Goal: Information Seeking & Learning: Learn about a topic

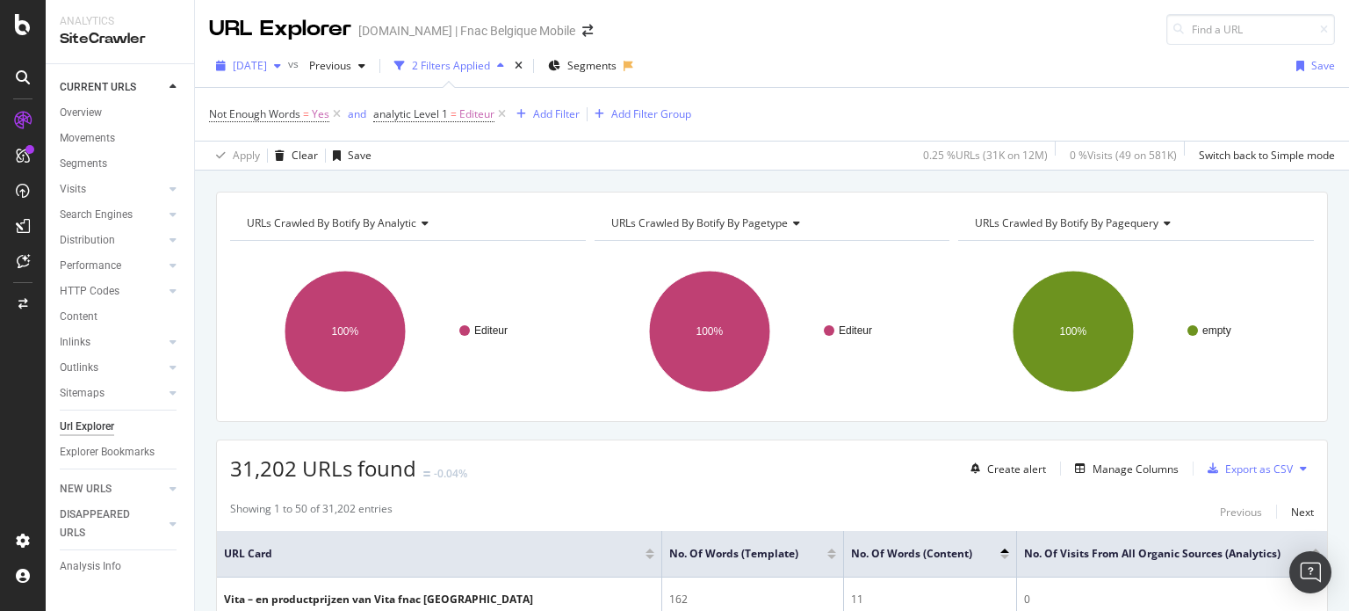
click at [275, 55] on div "[DATE]" at bounding box center [248, 66] width 79 height 26
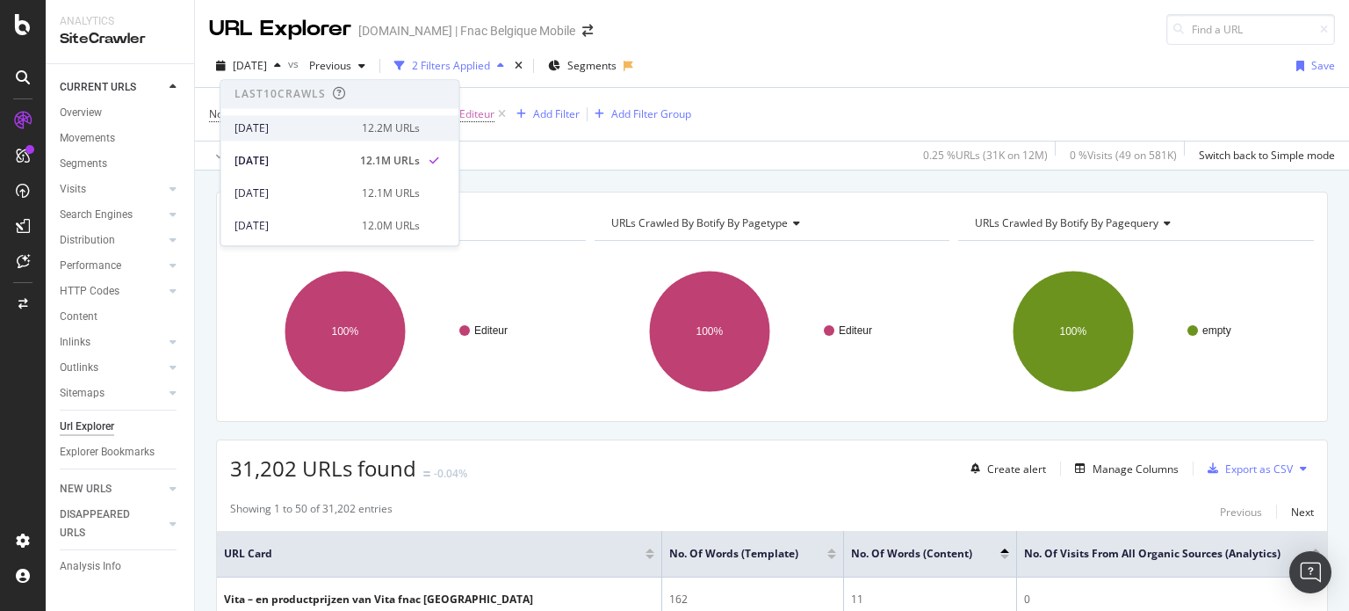
click at [271, 133] on div "[DATE]" at bounding box center [293, 128] width 117 height 16
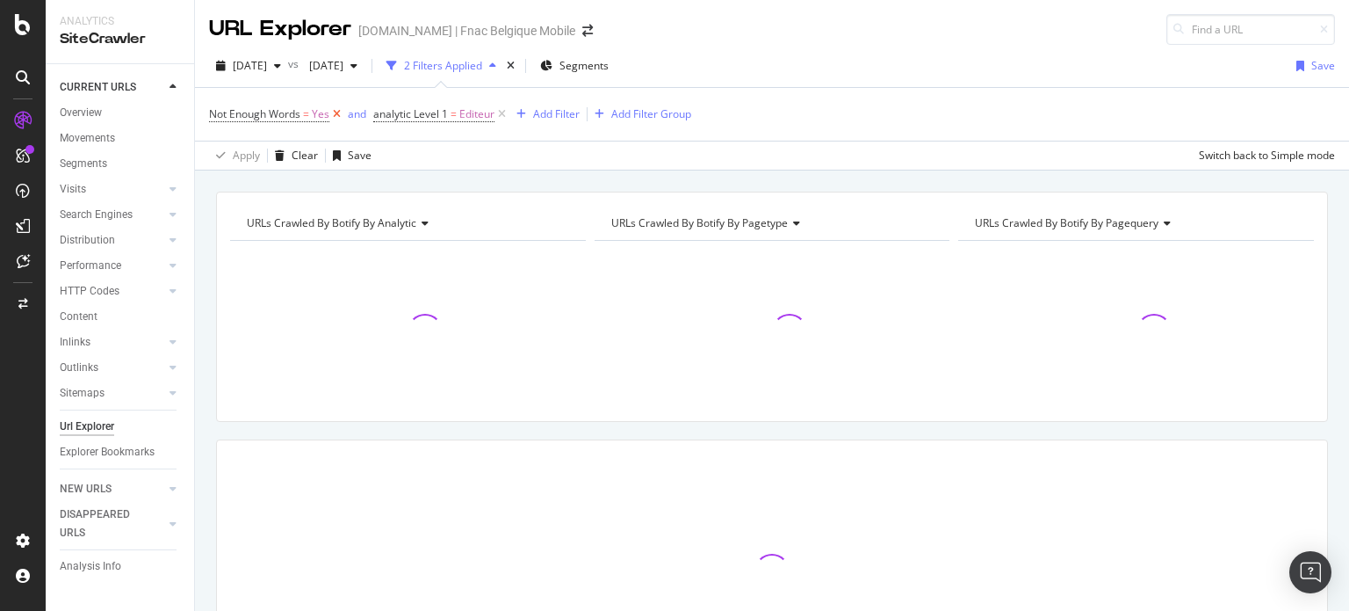
click at [341, 119] on icon at bounding box center [336, 114] width 15 height 18
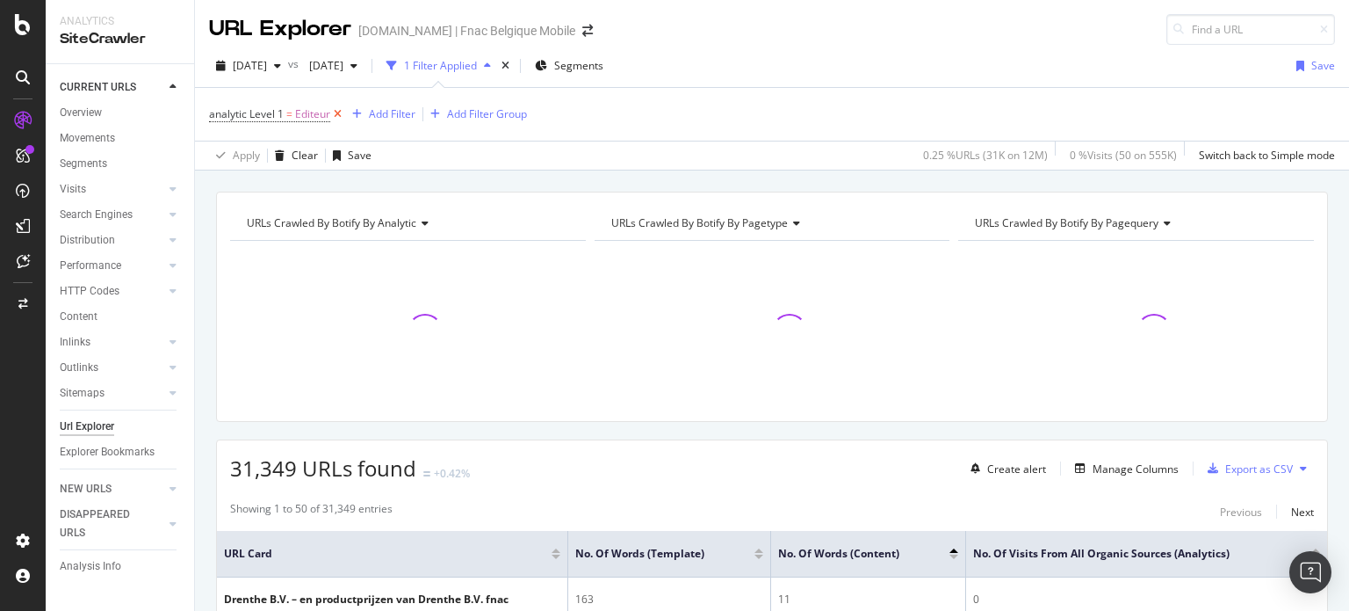
click at [343, 111] on icon at bounding box center [337, 114] width 15 height 18
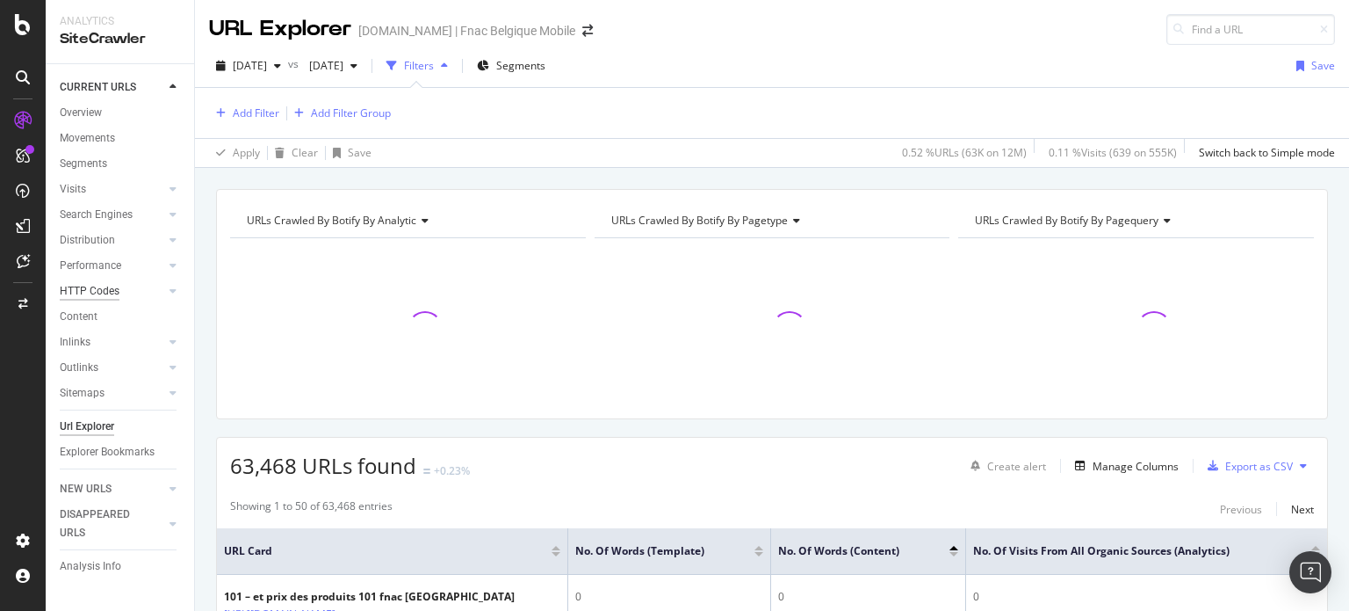
click at [98, 290] on div "HTTP Codes" at bounding box center [90, 291] width 60 height 18
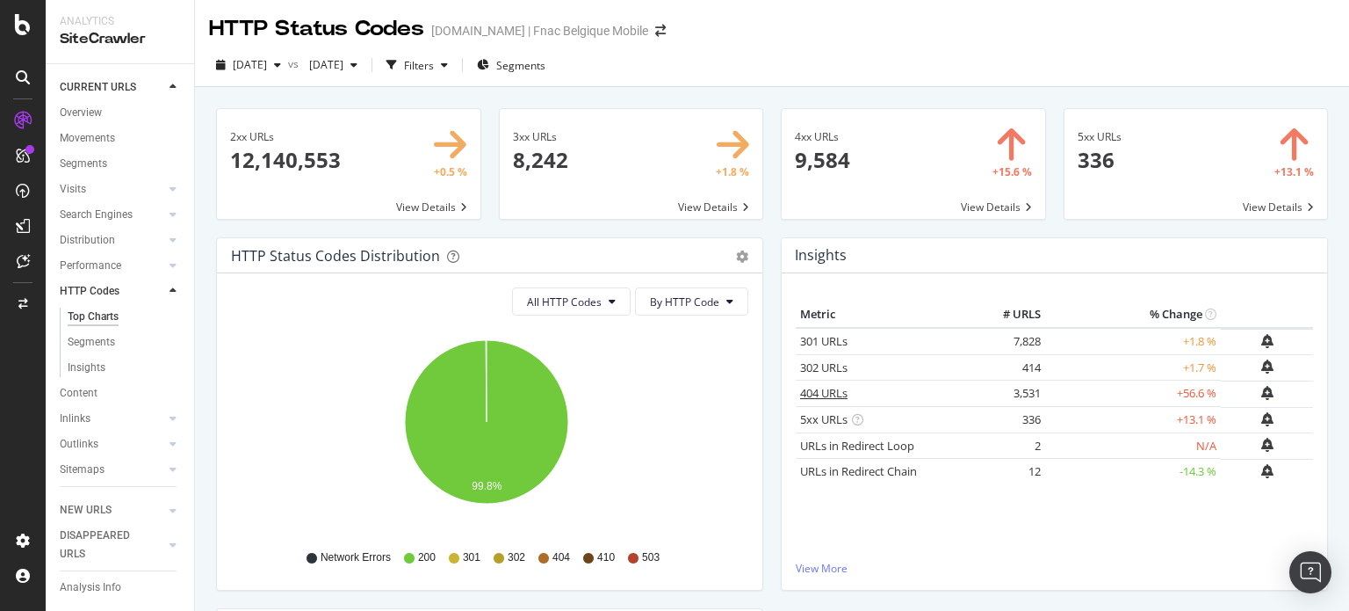
click at [822, 388] on link "404 URLs" at bounding box center [823, 393] width 47 height 16
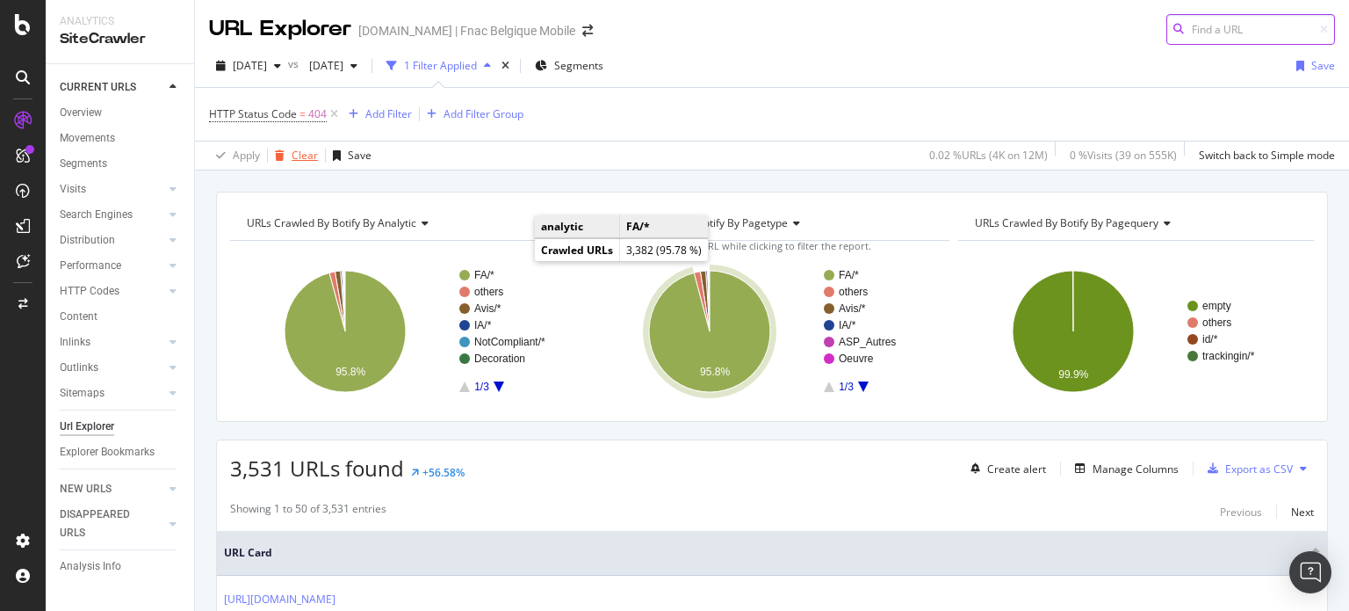
scroll to position [4, 0]
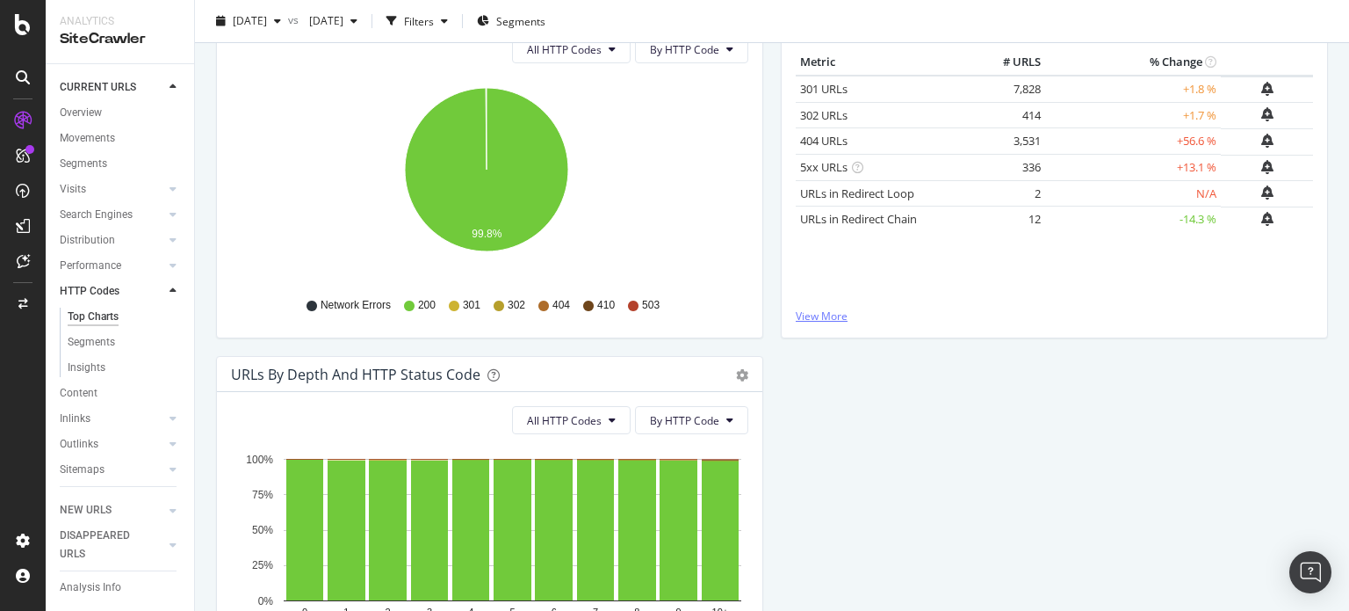
scroll to position [251, 0]
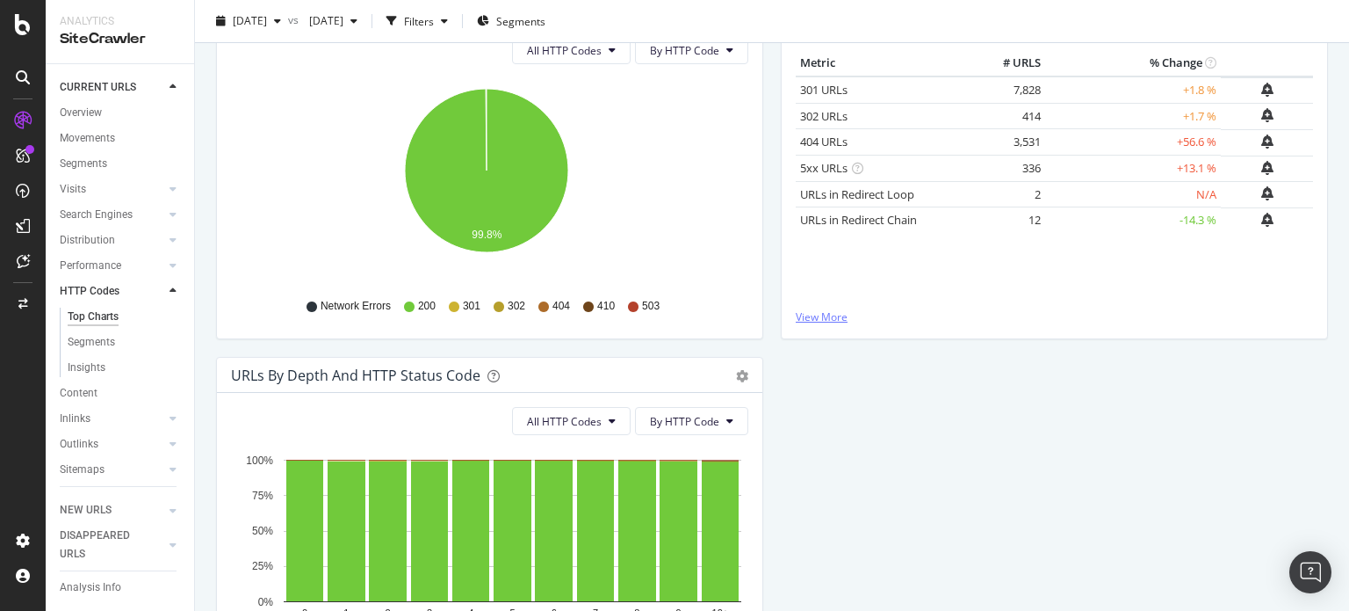
click at [803, 312] on link "View More" at bounding box center [1054, 316] width 517 height 15
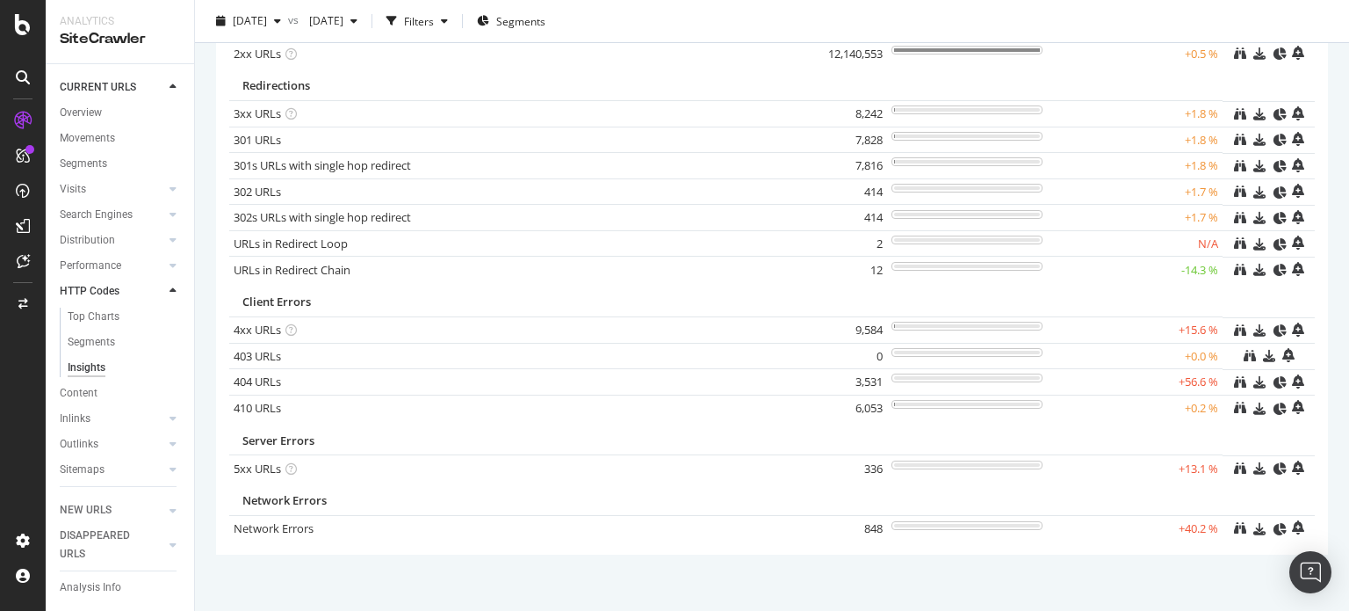
scroll to position [142, 0]
click at [291, 325] on icon at bounding box center [291, 329] width 11 height 11
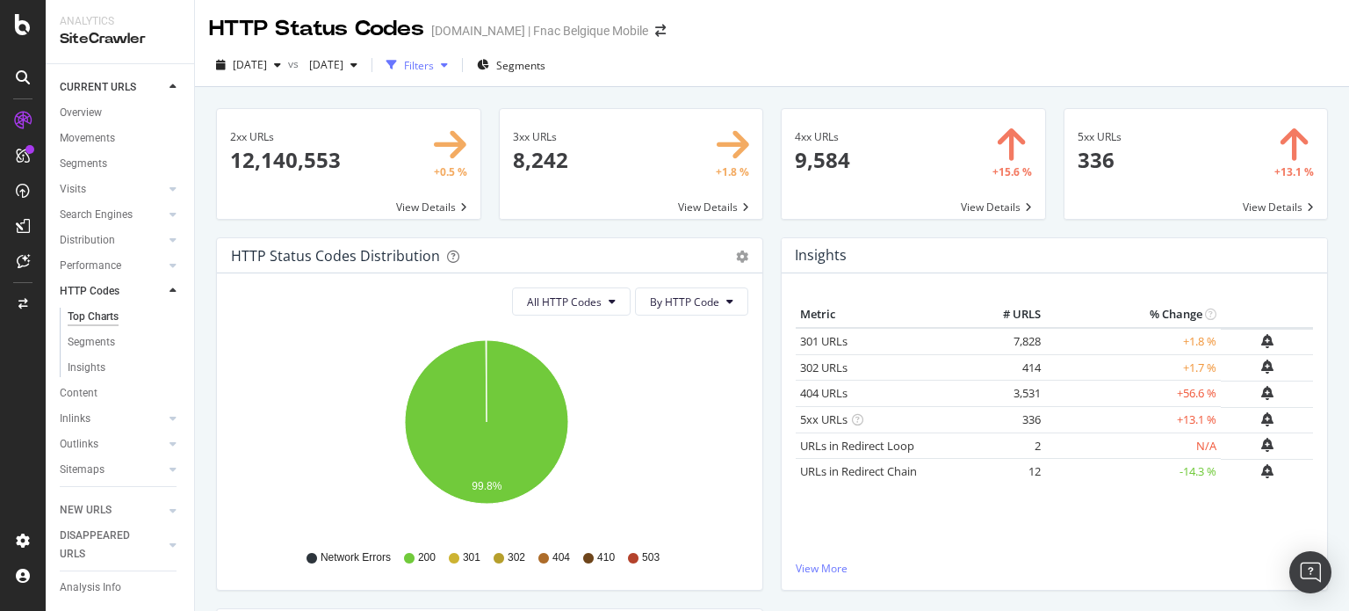
click at [434, 71] on div "Filters" at bounding box center [419, 65] width 30 height 15
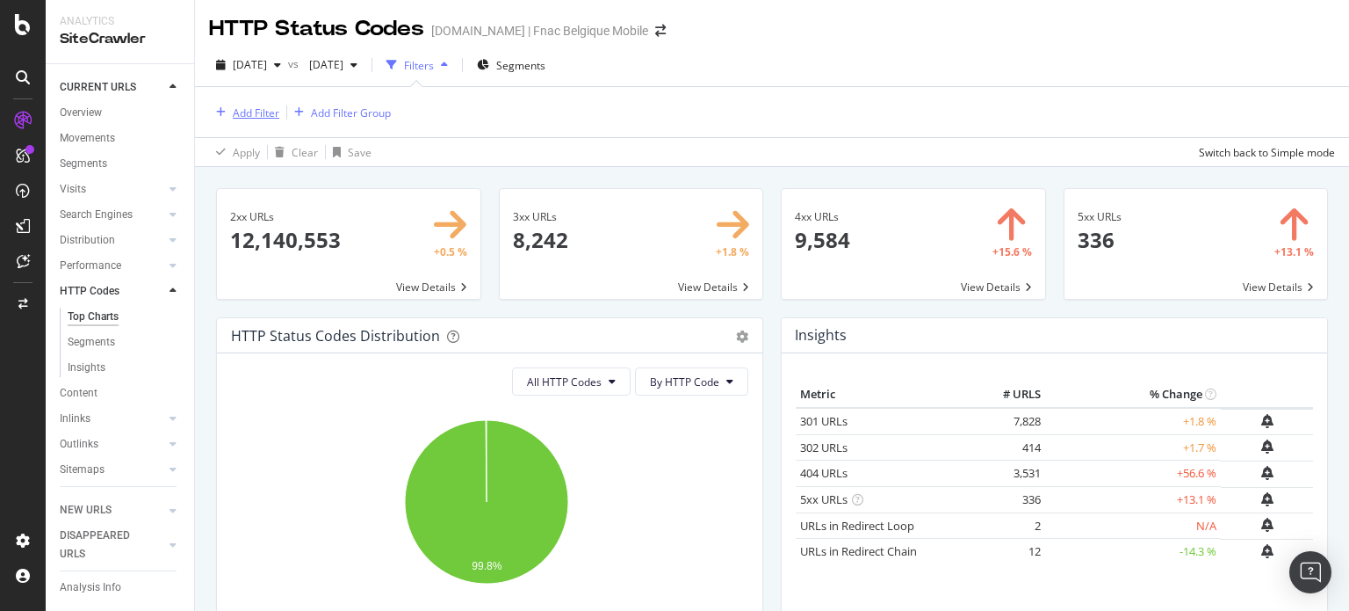
click at [233, 120] on div "Add Filter" at bounding box center [244, 112] width 70 height 19
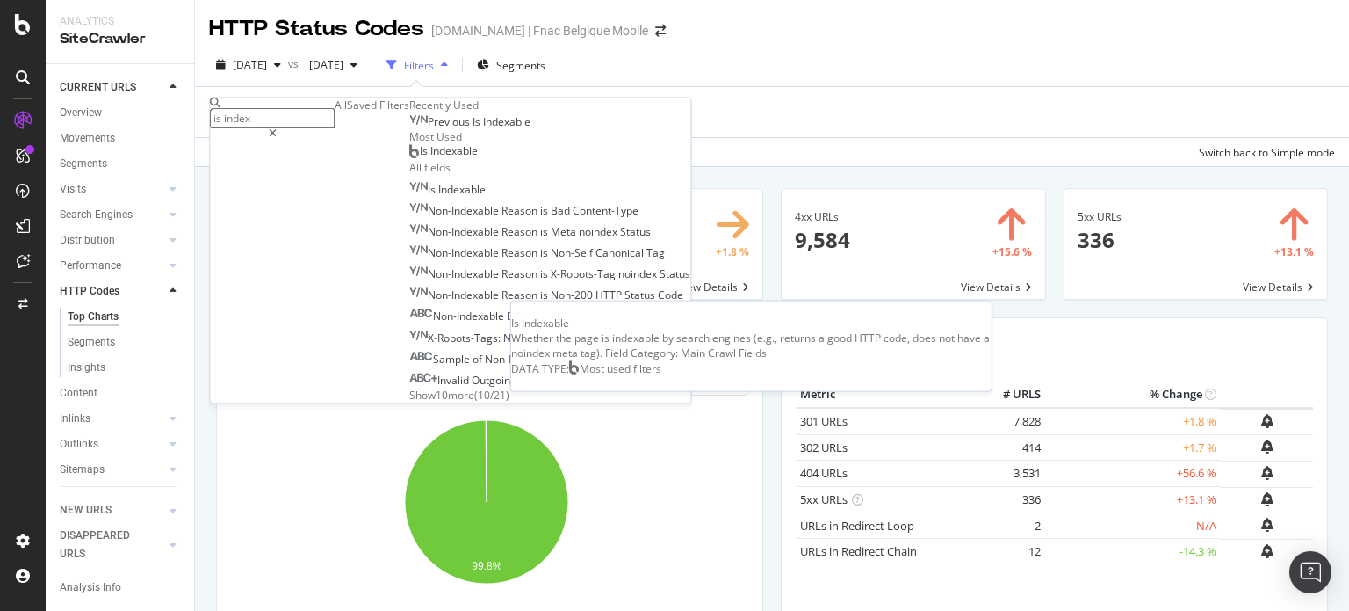
type input "is index"
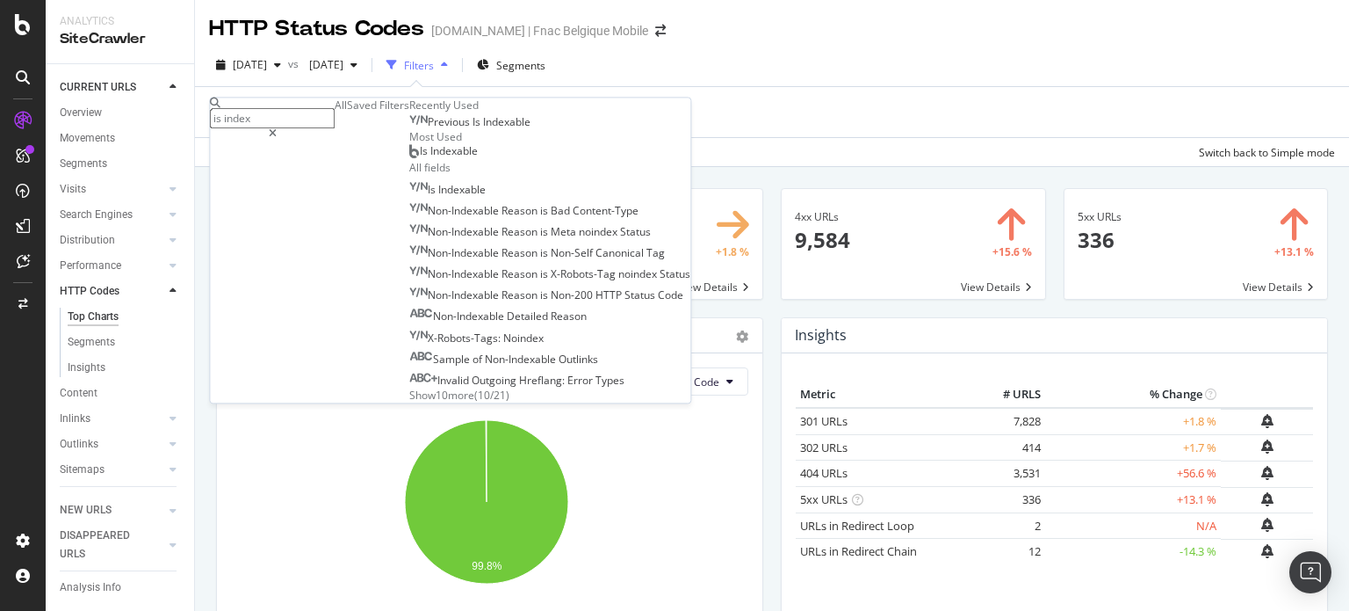
click at [420, 159] on span "Is Indexable" at bounding box center [449, 151] width 58 height 15
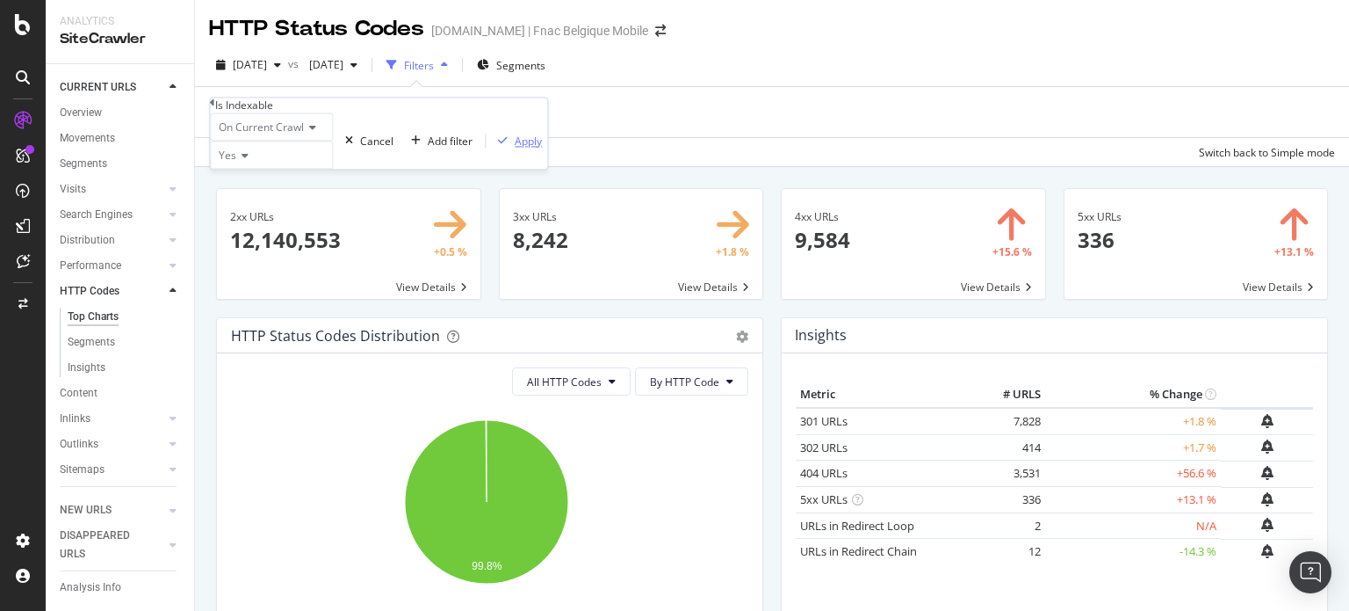
click at [515, 148] on div "Apply" at bounding box center [528, 141] width 27 height 15
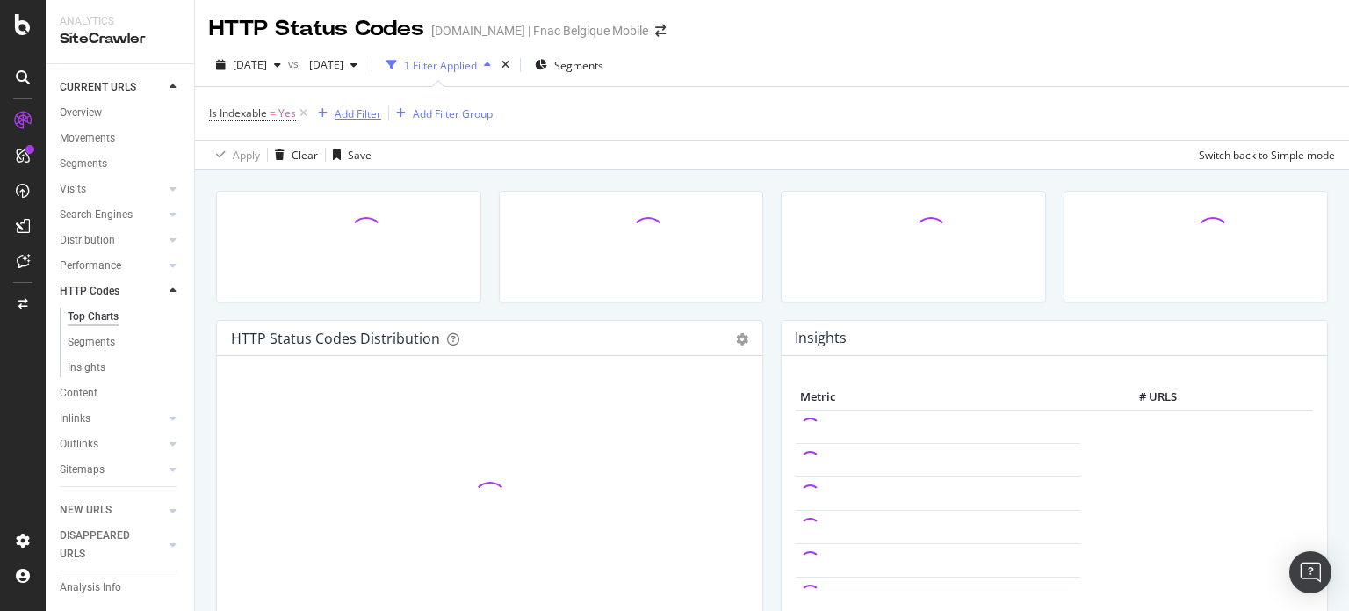
click at [338, 105] on div "Add Filter" at bounding box center [346, 113] width 70 height 19
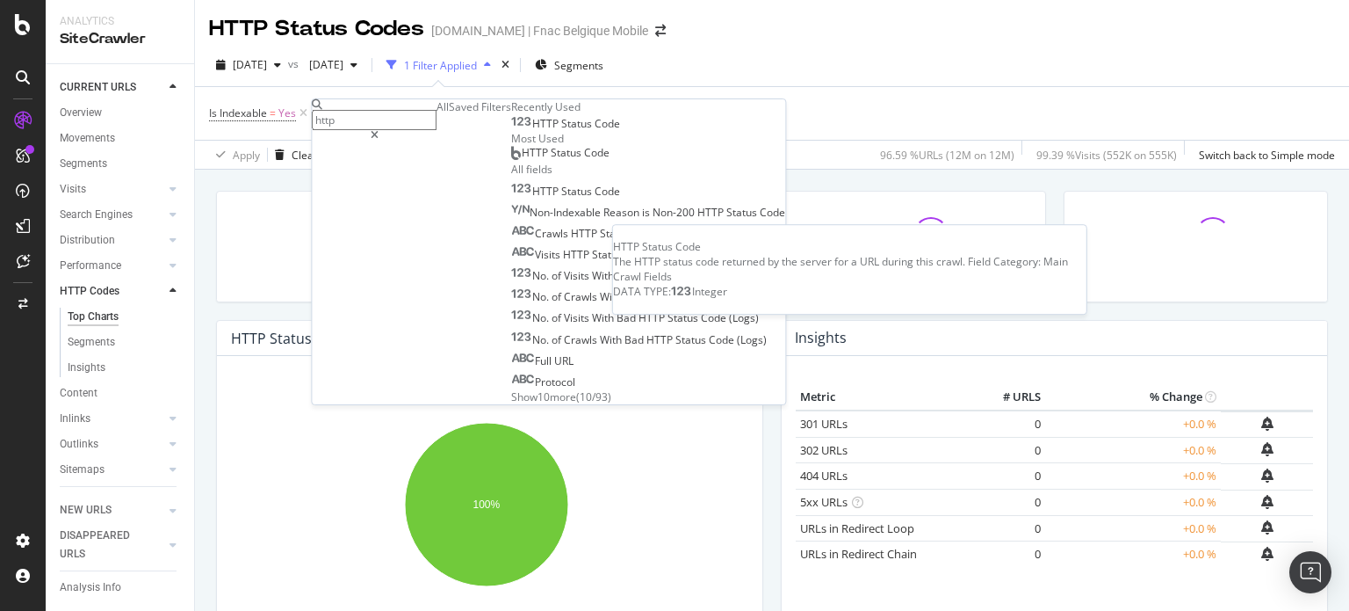
type input "http"
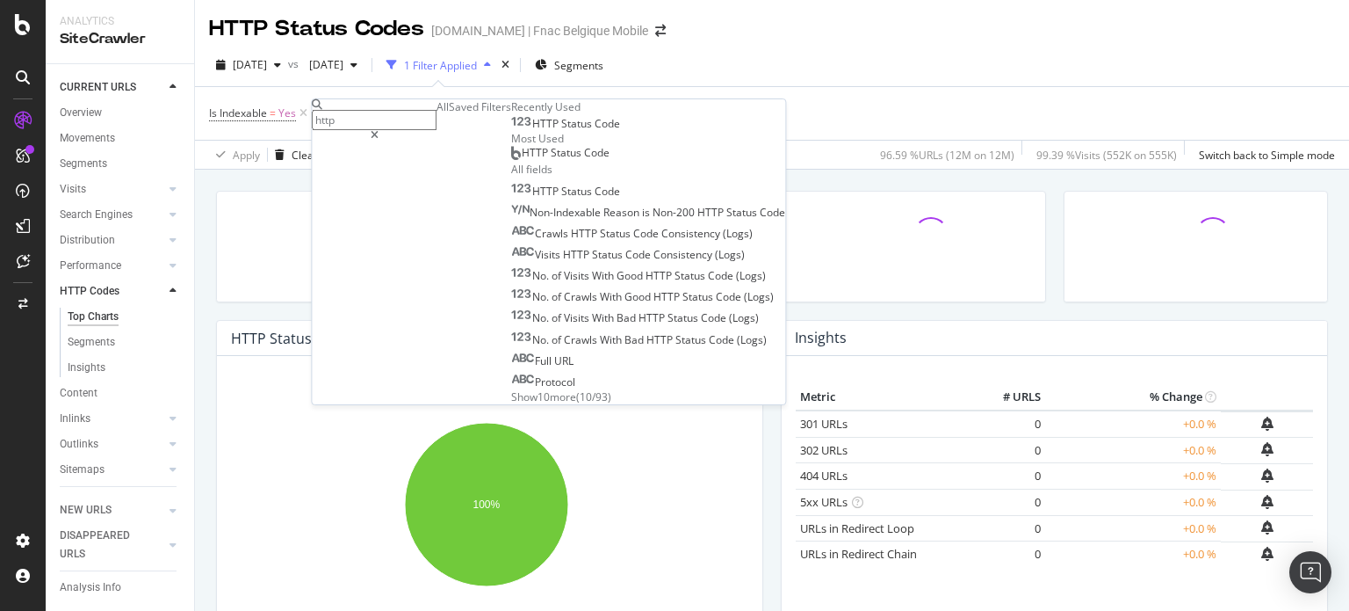
click at [595, 131] on span "Code" at bounding box center [607, 123] width 25 height 15
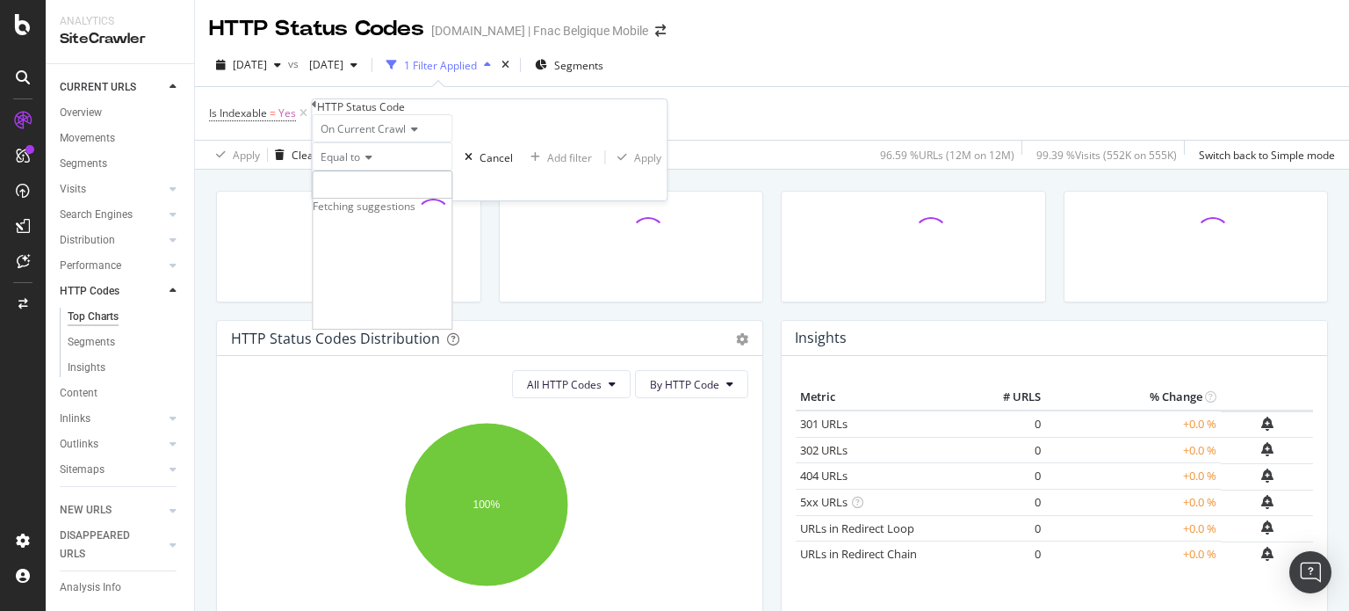
click at [394, 200] on input "number" at bounding box center [382, 185] width 141 height 30
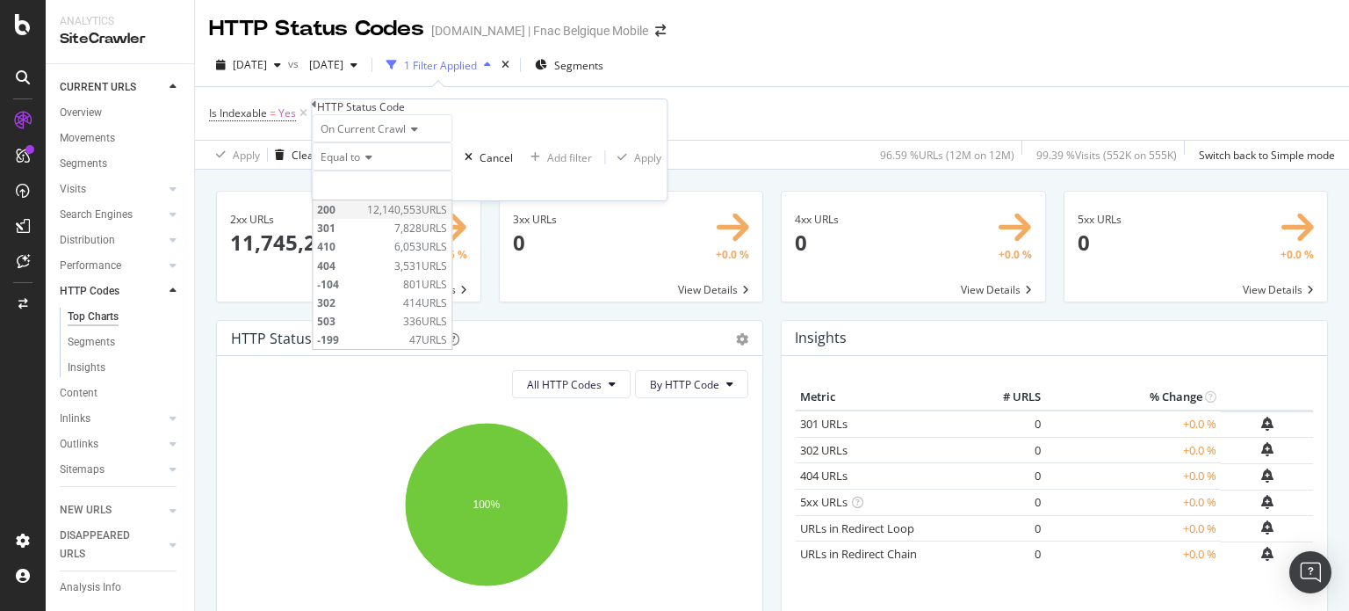
click at [363, 217] on span "200" at bounding box center [340, 209] width 46 height 15
type input "200"
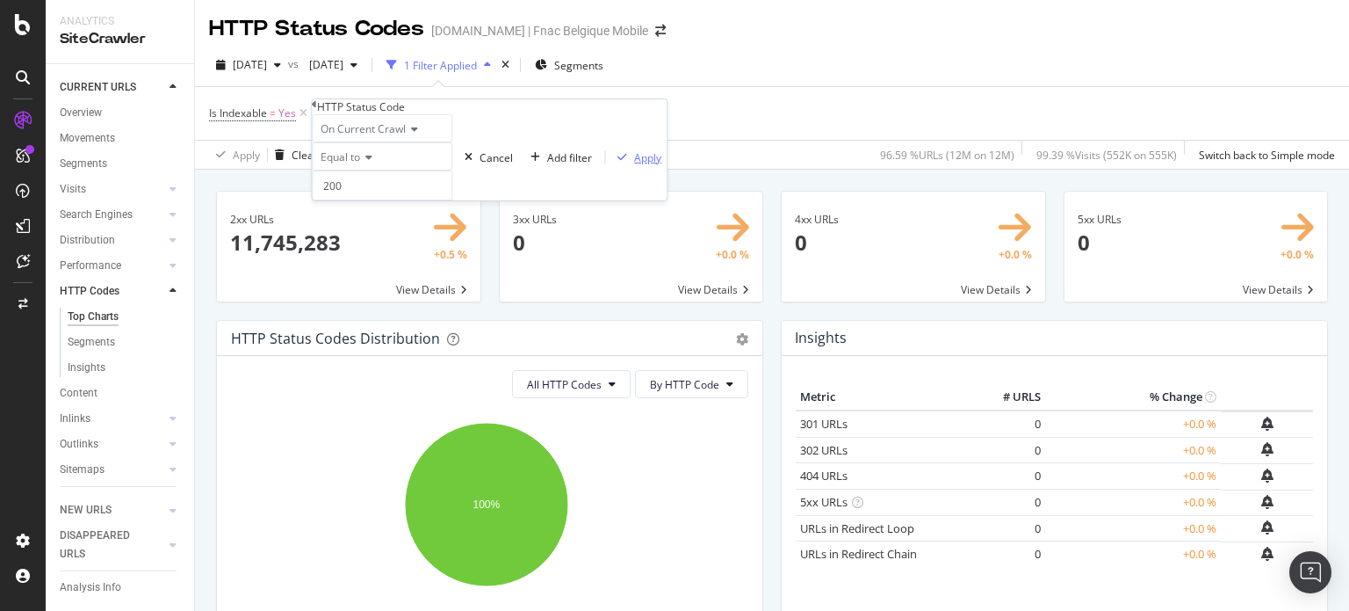
click at [634, 165] on div "Apply" at bounding box center [647, 157] width 27 height 15
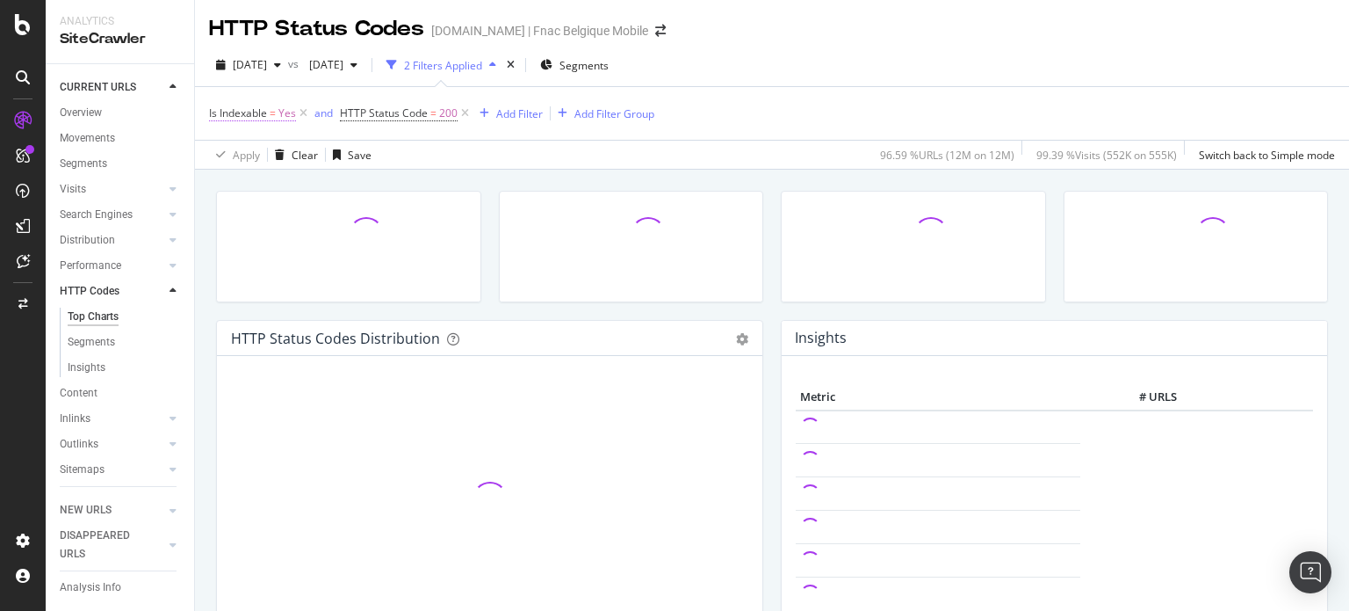
click at [262, 114] on span "Is Indexable" at bounding box center [238, 112] width 58 height 15
click at [232, 162] on span "Yes" at bounding box center [228, 154] width 18 height 15
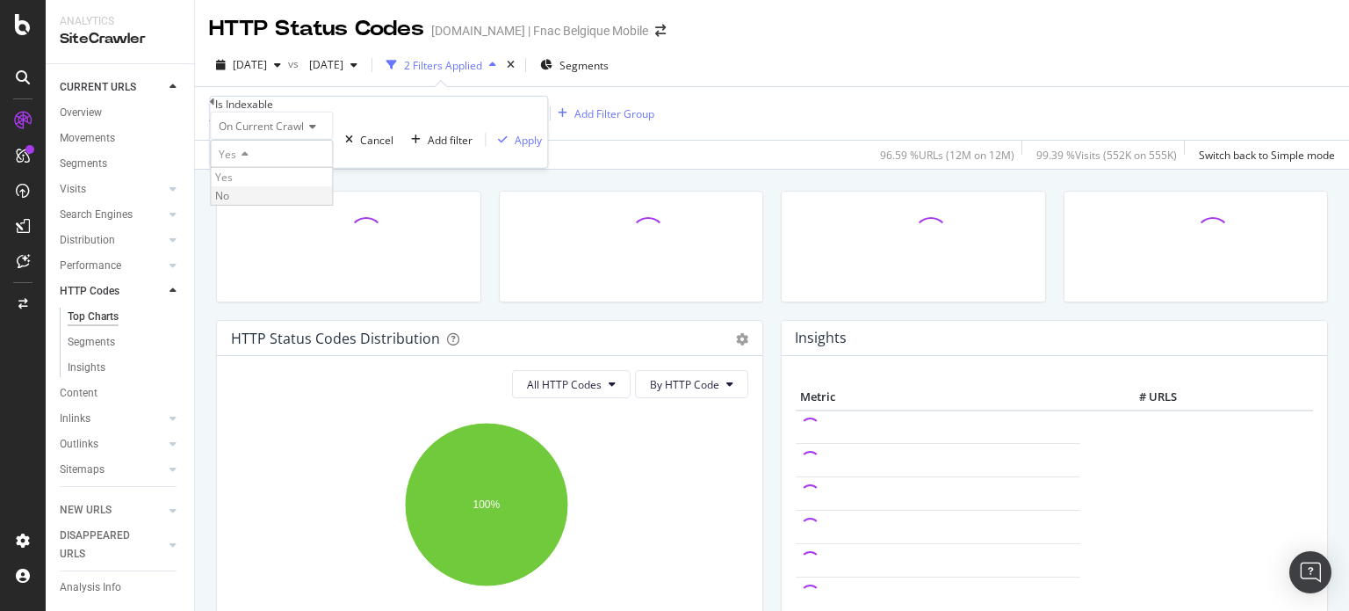
click at [267, 205] on div "No" at bounding box center [271, 195] width 121 height 18
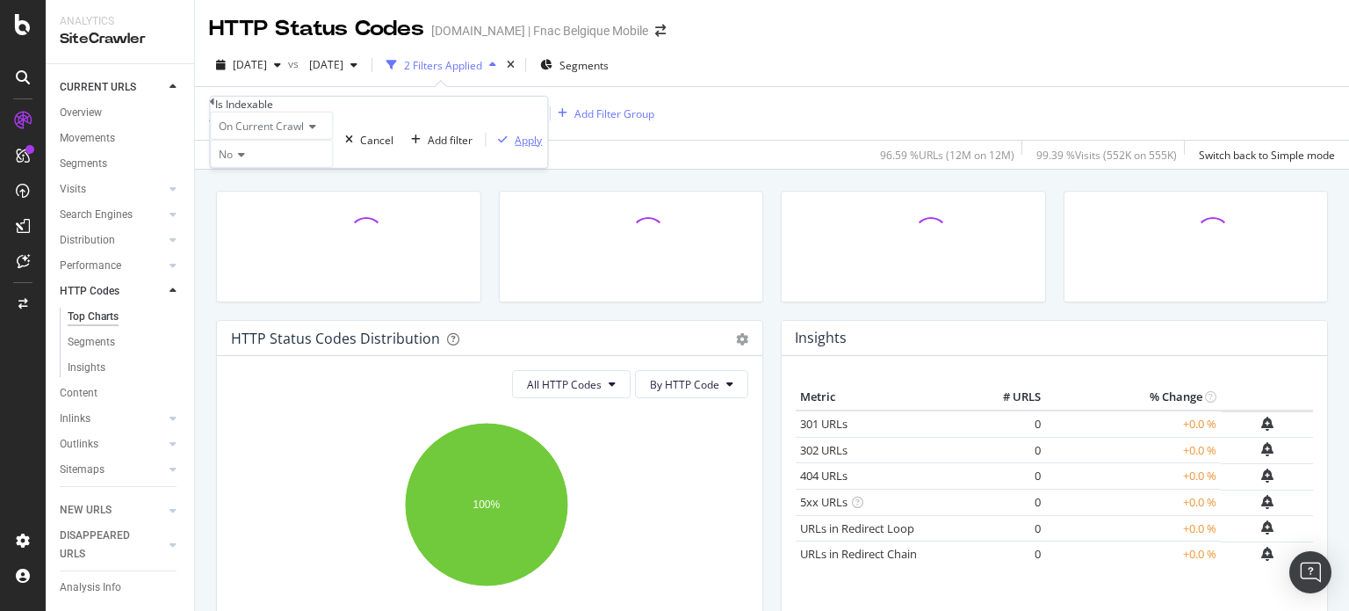
click at [515, 147] on div "Apply" at bounding box center [528, 139] width 27 height 15
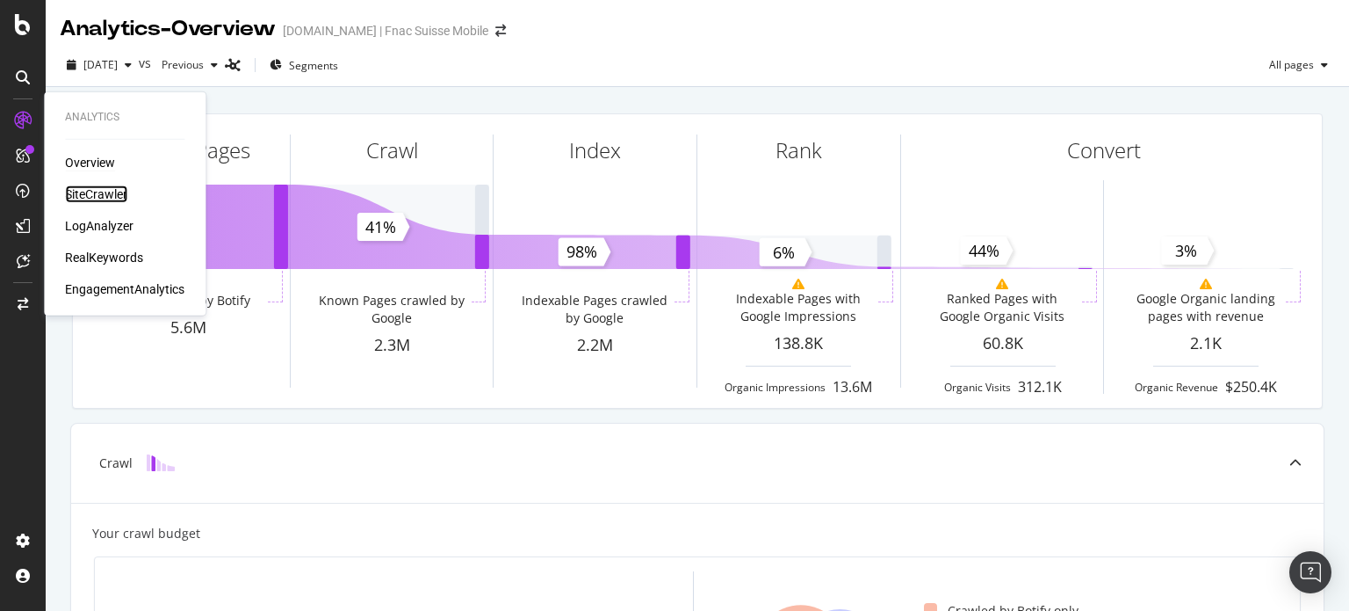
click at [89, 192] on div "SiteCrawler" at bounding box center [96, 194] width 62 height 18
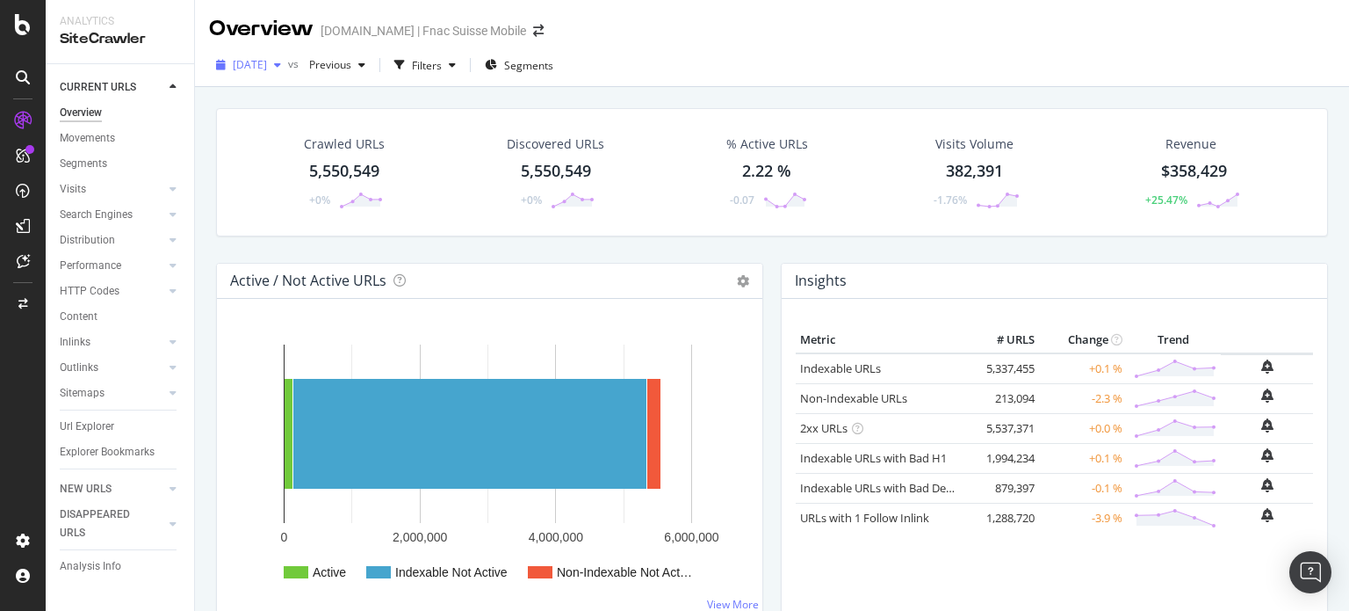
click at [264, 58] on span "2025 Oct. 1st" at bounding box center [250, 64] width 34 height 15
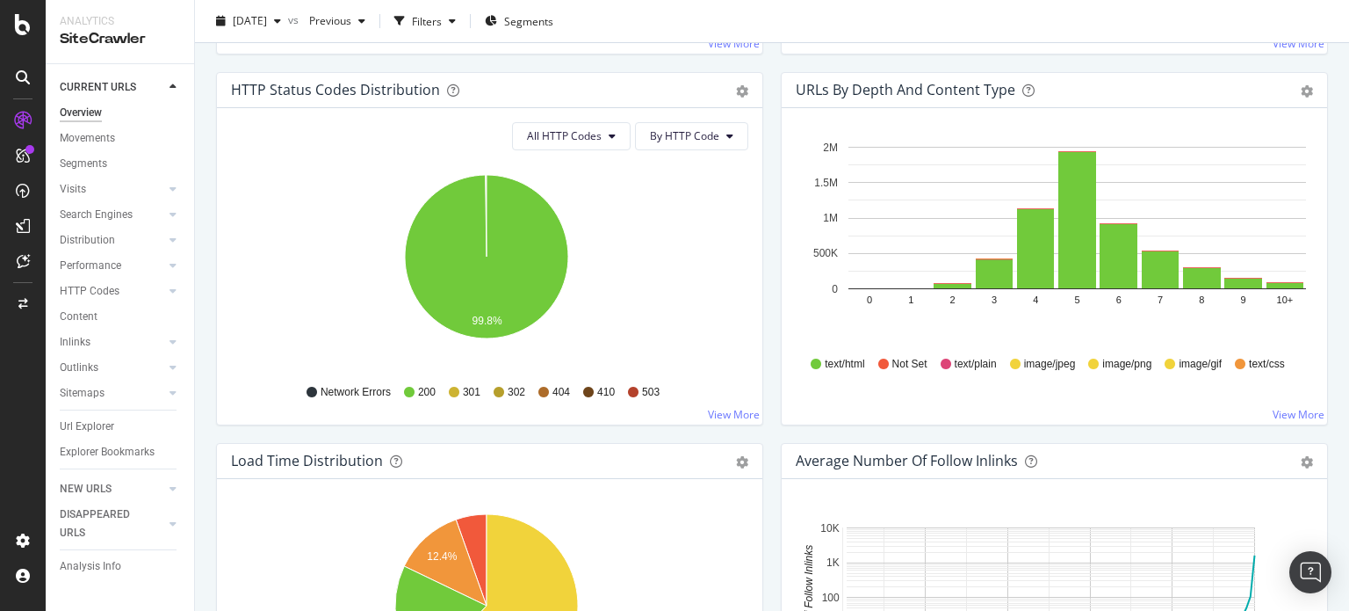
scroll to position [362, 0]
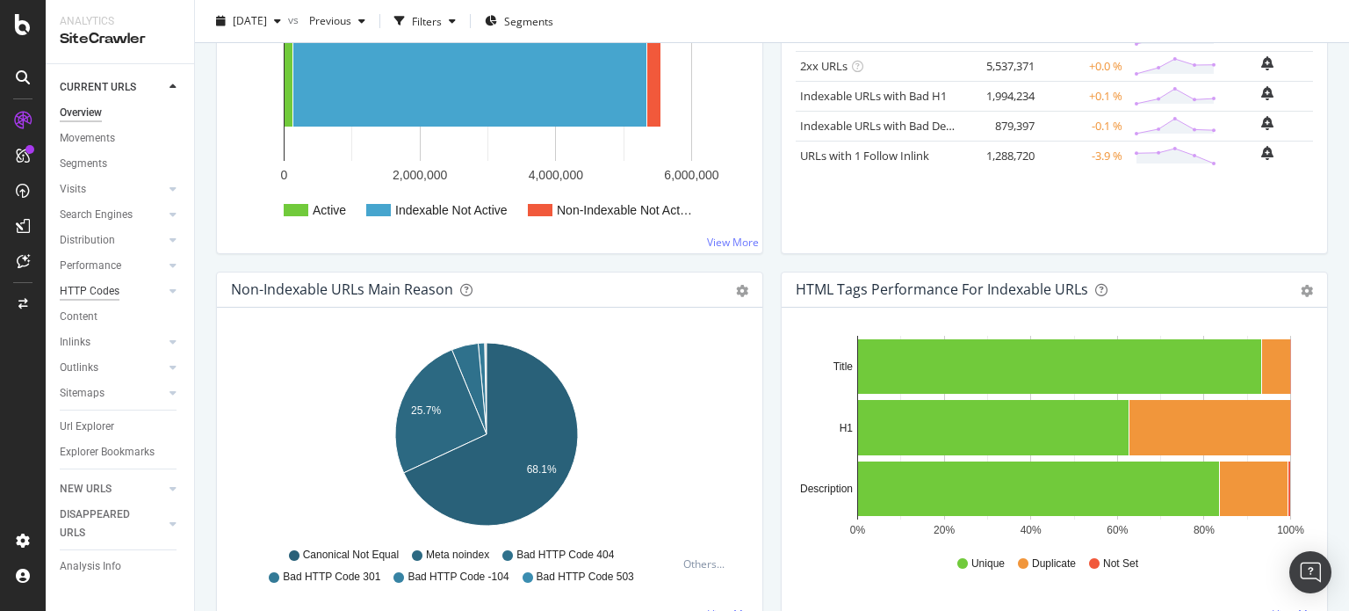
click at [90, 286] on div "HTTP Codes" at bounding box center [90, 291] width 60 height 18
